Goal: Task Accomplishment & Management: Use online tool/utility

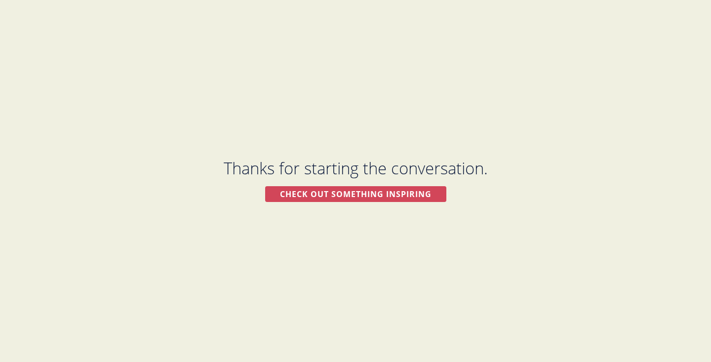
click at [343, 191] on div "Check out something inspiring" at bounding box center [355, 194] width 181 height 16
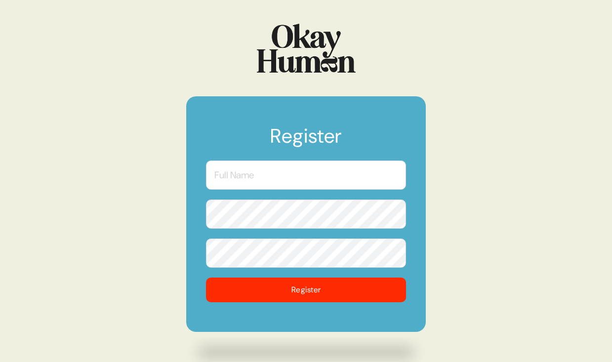
click at [239, 170] on input "text" at bounding box center [306, 174] width 200 height 29
type input "[PERSON_NAME]"
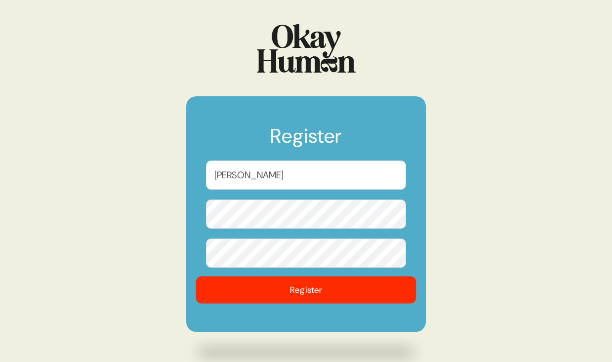
click at [247, 295] on button "Register" at bounding box center [306, 289] width 220 height 27
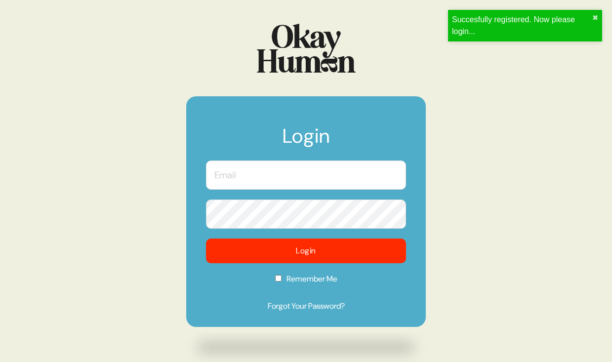
click at [340, 163] on input "text" at bounding box center [306, 174] width 200 height 29
type input "[PERSON_NAME][EMAIL_ADDRESS][DOMAIN_NAME]"
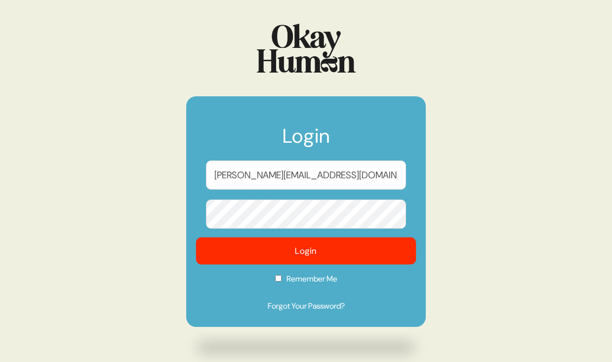
click at [308, 248] on button "Login" at bounding box center [306, 250] width 220 height 27
click at [312, 247] on button "Login" at bounding box center [306, 250] width 220 height 27
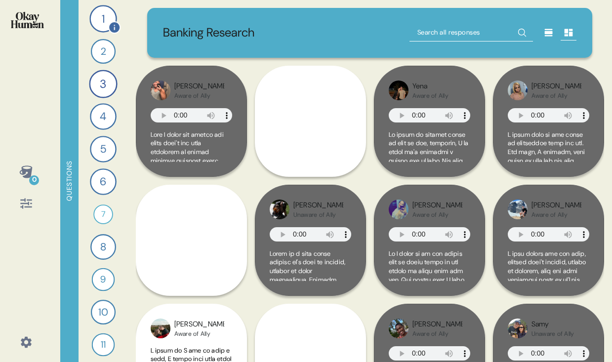
click at [106, 15] on div "1" at bounding box center [102, 18] width 27 height 27
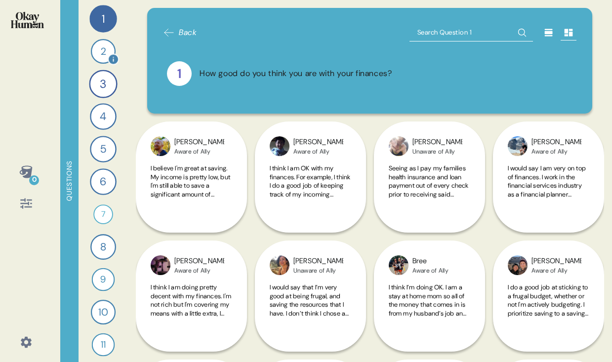
click at [104, 47] on div "2" at bounding box center [102, 51] width 25 height 25
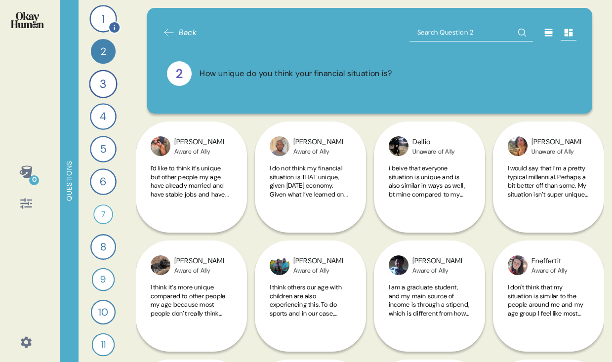
click at [106, 12] on div "1" at bounding box center [102, 18] width 27 height 27
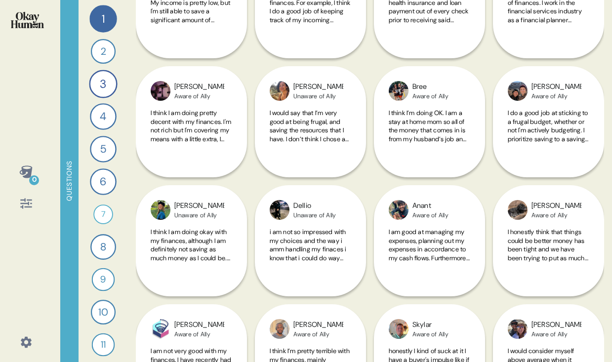
scroll to position [220, 0]
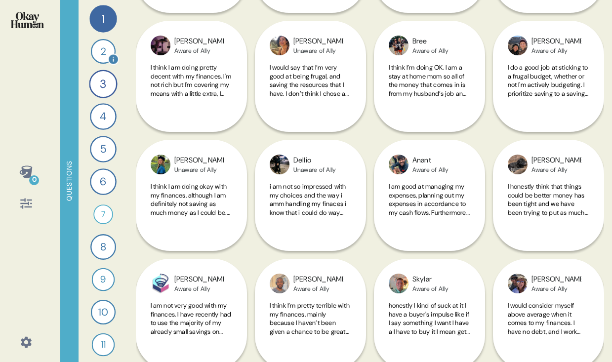
click at [101, 48] on div "2" at bounding box center [102, 51] width 25 height 25
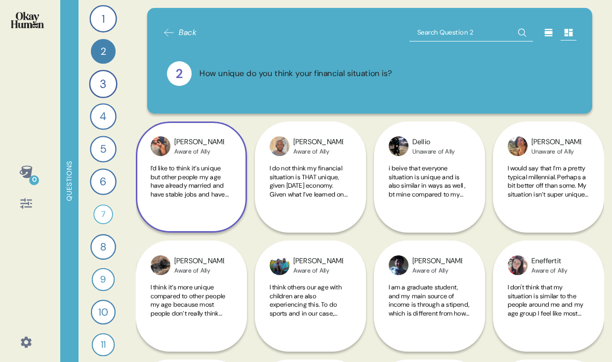
click at [164, 191] on span "I’d like to think it’s unique but other people my age have already married and …" at bounding box center [191, 246] width 81 height 164
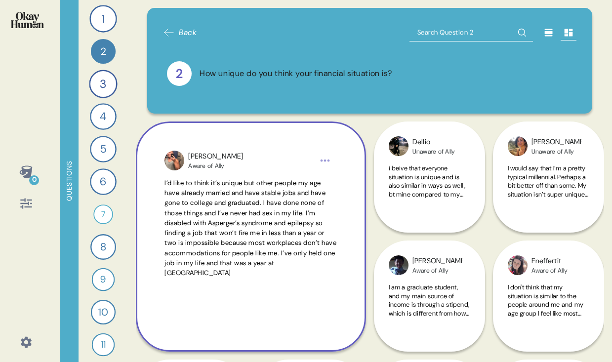
click at [168, 186] on span "I’d like to think it’s unique but other people my age have already married and …" at bounding box center [250, 228] width 172 height 98
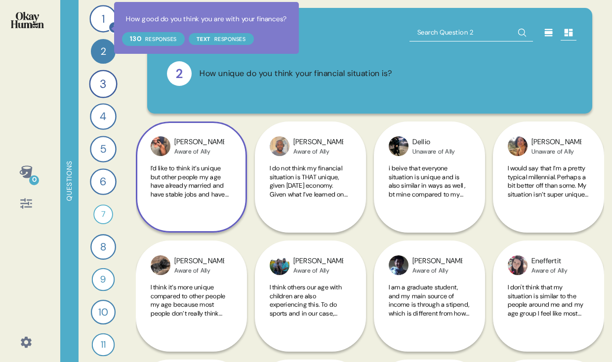
click at [108, 28] on icon at bounding box center [114, 27] width 12 height 12
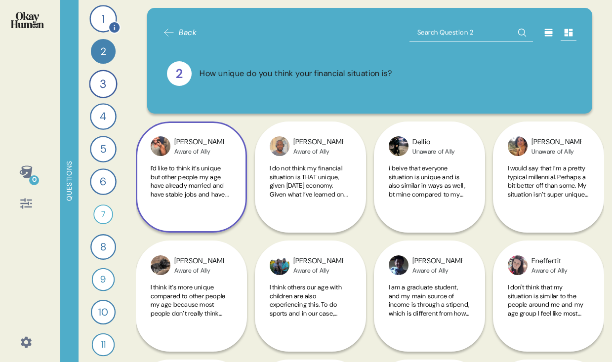
click at [103, 16] on div "1" at bounding box center [102, 18] width 27 height 27
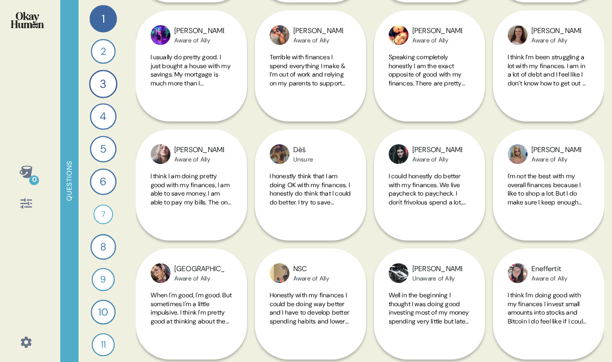
scroll to position [824, 0]
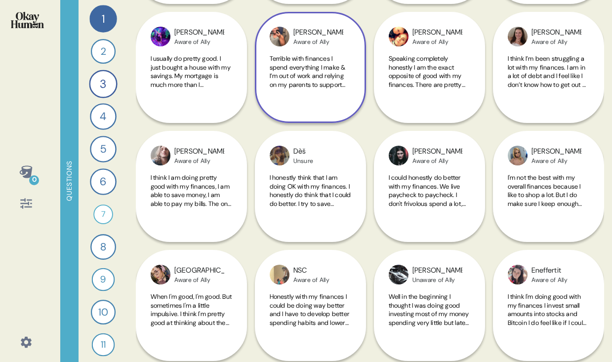
click at [287, 86] on span "Terrible with finances I spend everything I make & I’m out of work and relying …" at bounding box center [308, 88] width 76 height 69
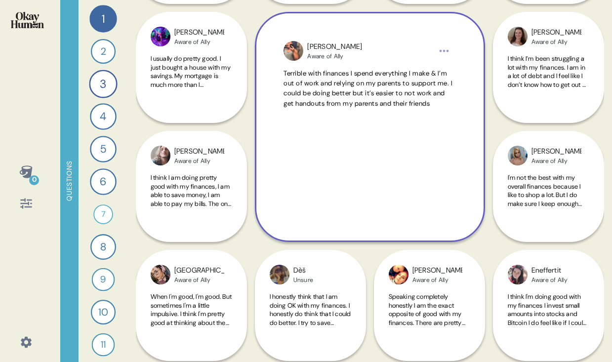
click at [287, 85] on span "Terrible with finances I spend everything I make & I’m out of work and relying …" at bounding box center [367, 88] width 169 height 39
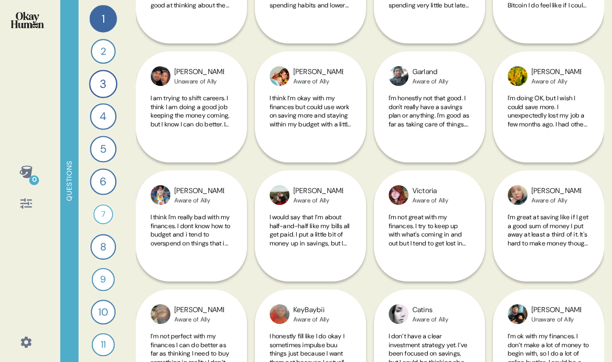
scroll to position [1151, 0]
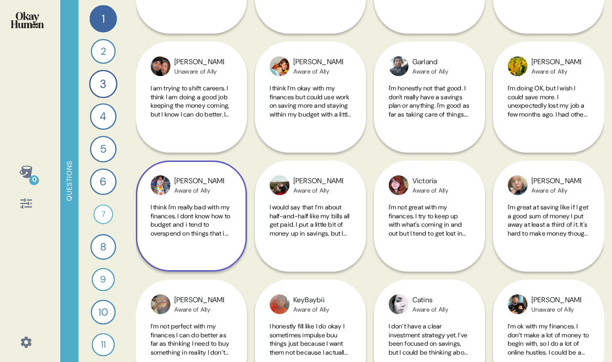
click at [151, 220] on span "I think I'm really bad with my finances. I dont know how to budget and i tend t…" at bounding box center [191, 233] width 80 height 60
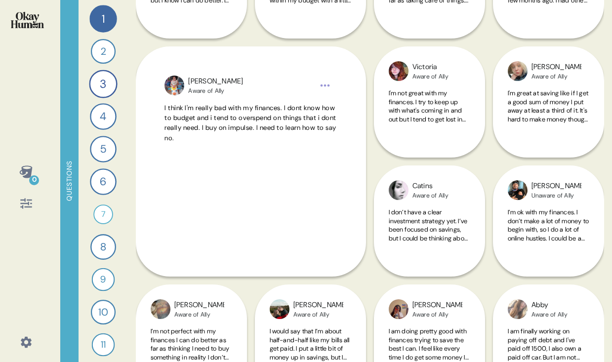
scroll to position [1270, 0]
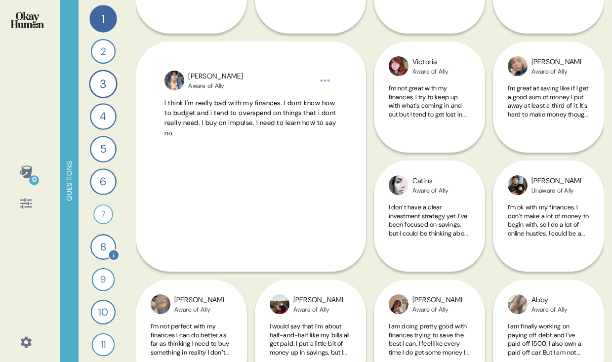
click at [105, 206] on div "7" at bounding box center [103, 214] width 20 height 20
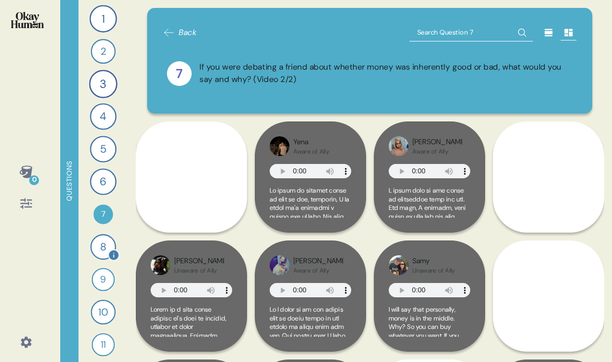
click at [104, 236] on div "8" at bounding box center [103, 247] width 26 height 26
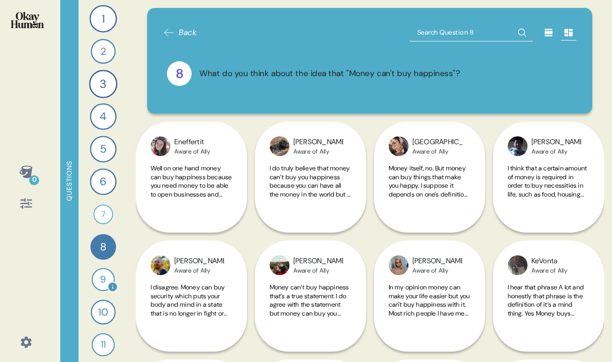
click at [98, 275] on div "9" at bounding box center [102, 279] width 23 height 23
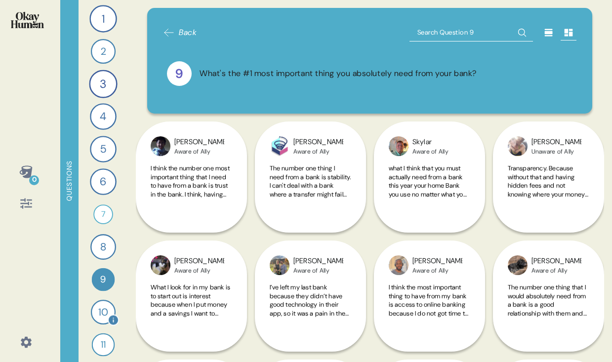
click at [97, 306] on div "10" at bounding box center [102, 312] width 25 height 25
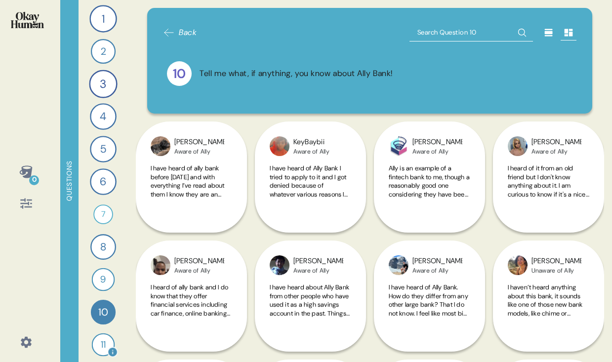
click at [96, 336] on div "11" at bounding box center [102, 344] width 23 height 23
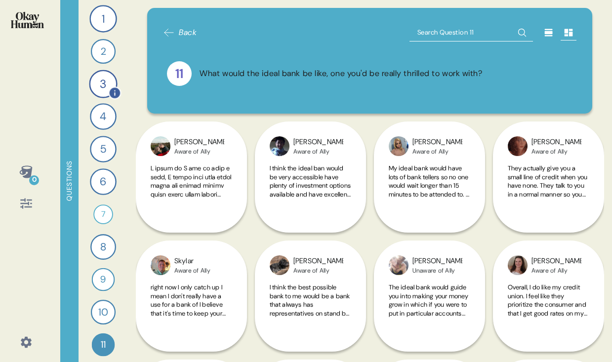
click at [100, 81] on div "3" at bounding box center [103, 84] width 28 height 28
